Goal: Information Seeking & Learning: Learn about a topic

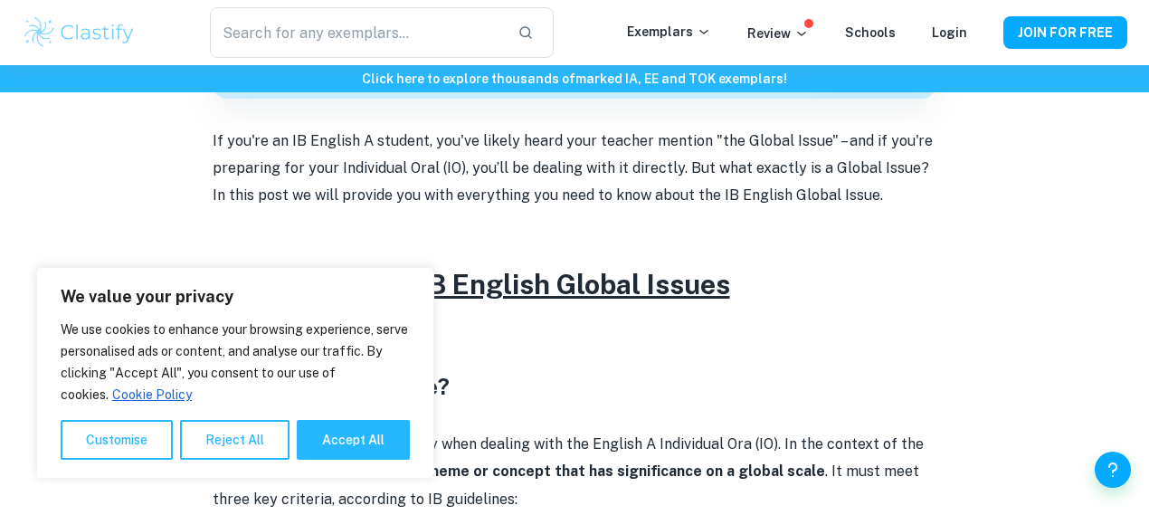
scroll to position [633, 0]
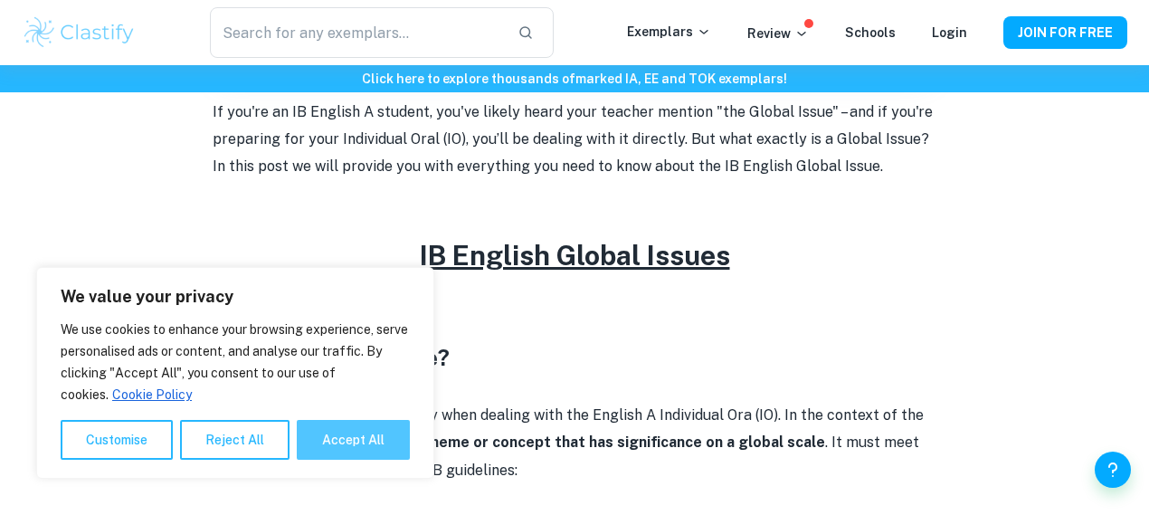
click at [378, 433] on button "Accept All" at bounding box center [353, 440] width 113 height 40
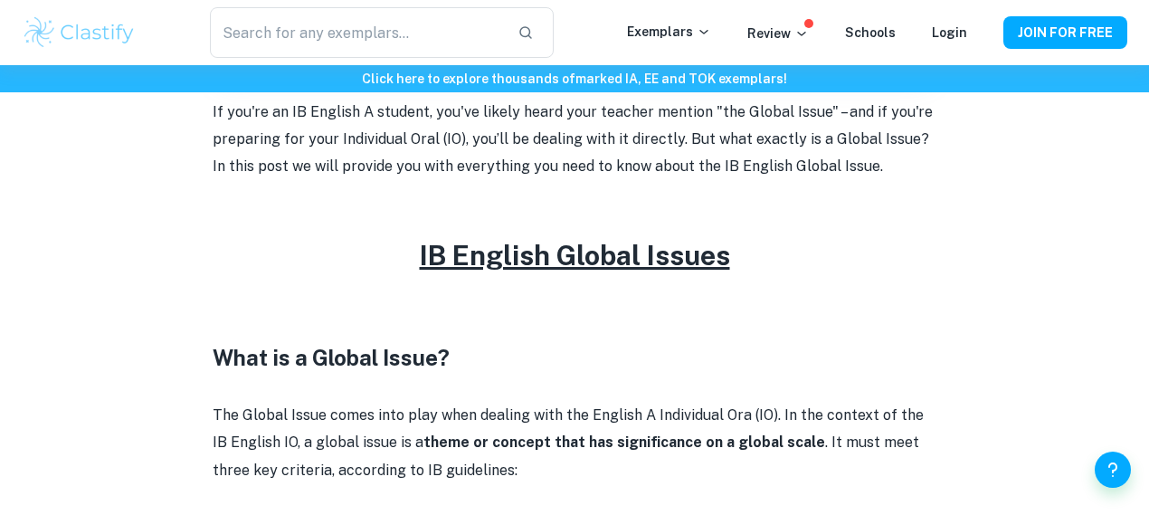
checkbox input "true"
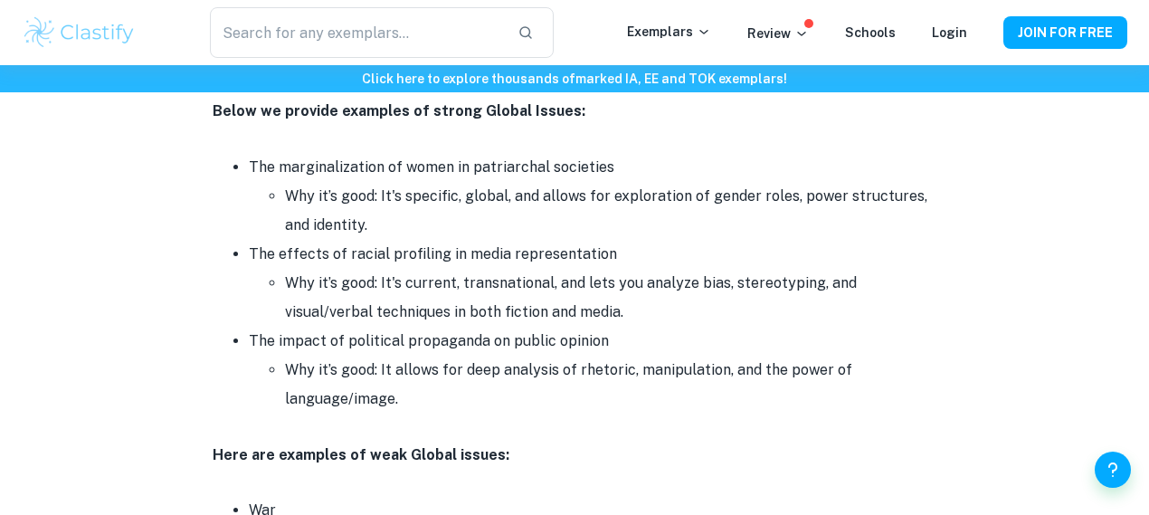
scroll to position [2261, 0]
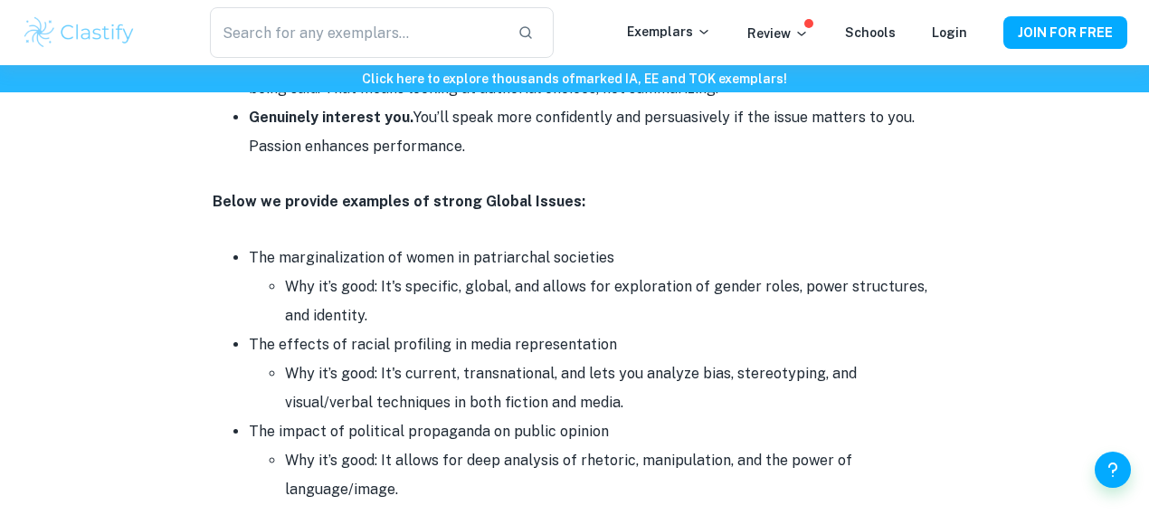
drag, startPoint x: 212, startPoint y: 205, endPoint x: 485, endPoint y: 484, distance: 390.1
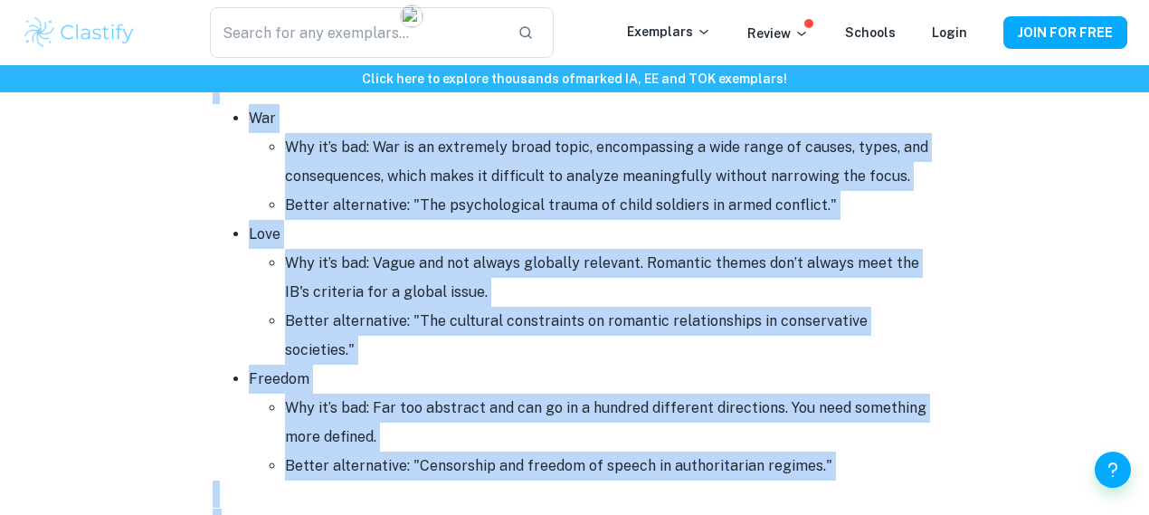
scroll to position [2829, 0]
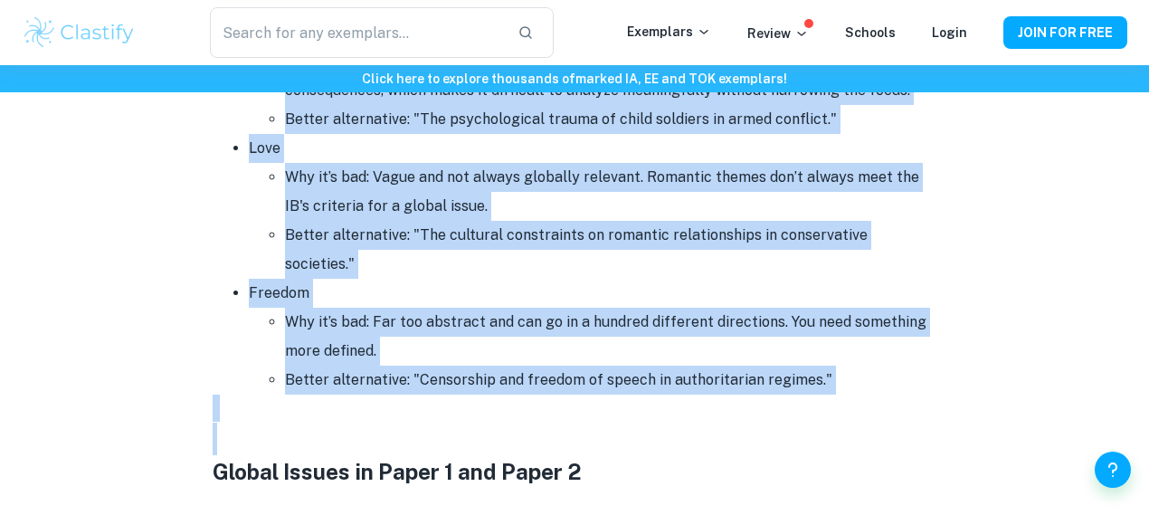
copy div "Lorem ip dolorsi ametcons ad elitse Doeius Tempor: Inc utlaboreetdolor ma aliqu…"
drag, startPoint x: 933, startPoint y: 184, endPoint x: 1157, endPoint y: 541, distance: 421.3
click at [804, 279] on li "Freedom Why it’s bad: Far too abstract and can go in a hundred different direct…" at bounding box center [592, 337] width 687 height 116
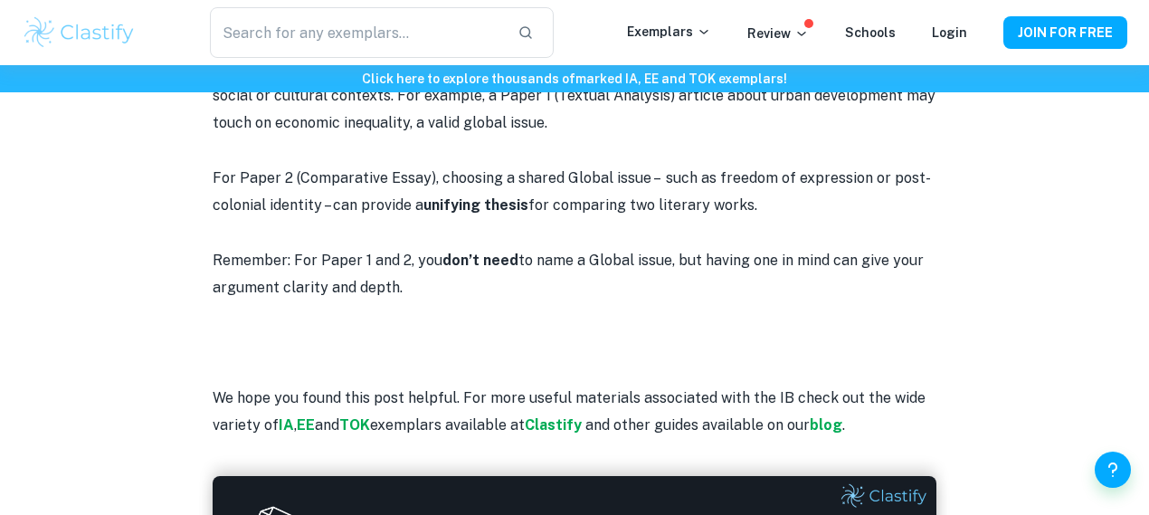
scroll to position [3733, 0]
